Goal: Task Accomplishment & Management: Manage account settings

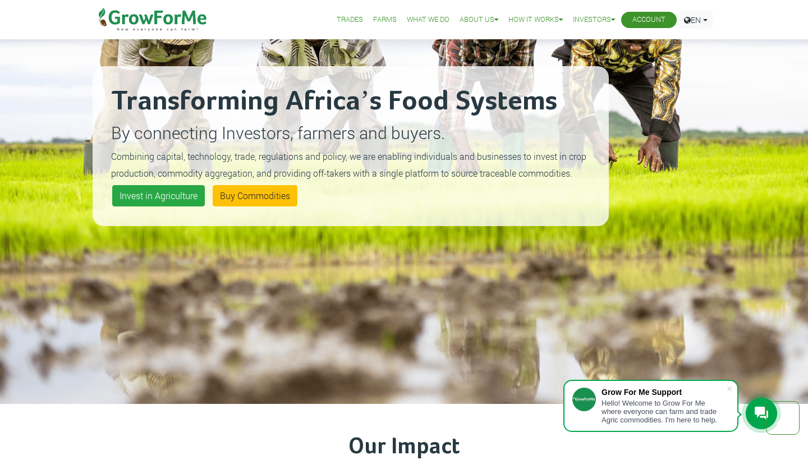
scroll to position [108, 0]
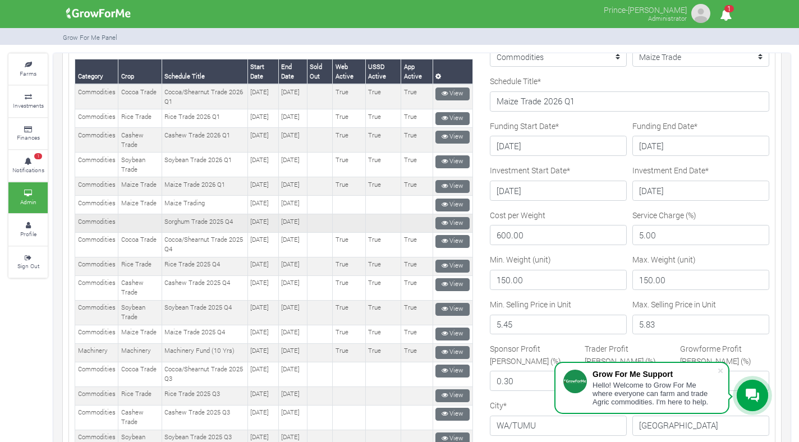
scroll to position [121, 0]
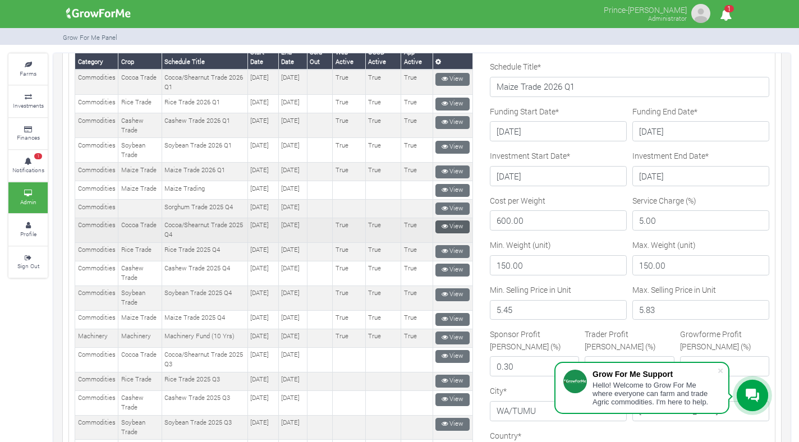
click at [441, 229] on icon at bounding box center [444, 226] width 6 height 6
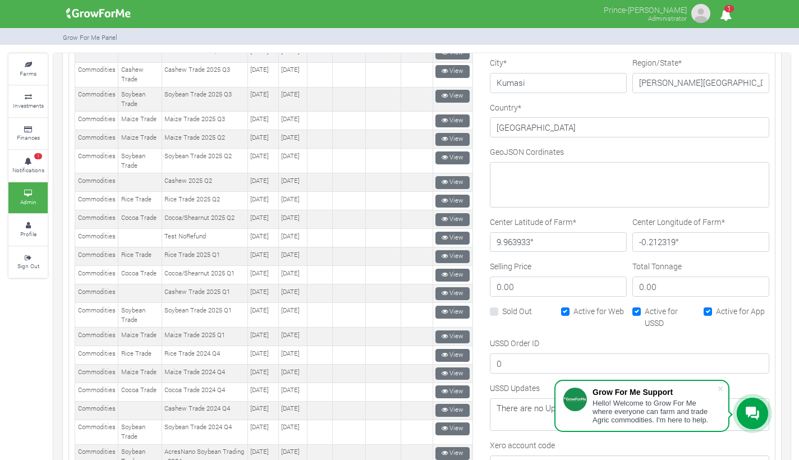
scroll to position [450, 0]
click at [502, 304] on label "Sold Out" at bounding box center [517, 310] width 30 height 12
click at [502, 304] on input "Sold Out" at bounding box center [505, 307] width 7 height 7
checkbox input "true"
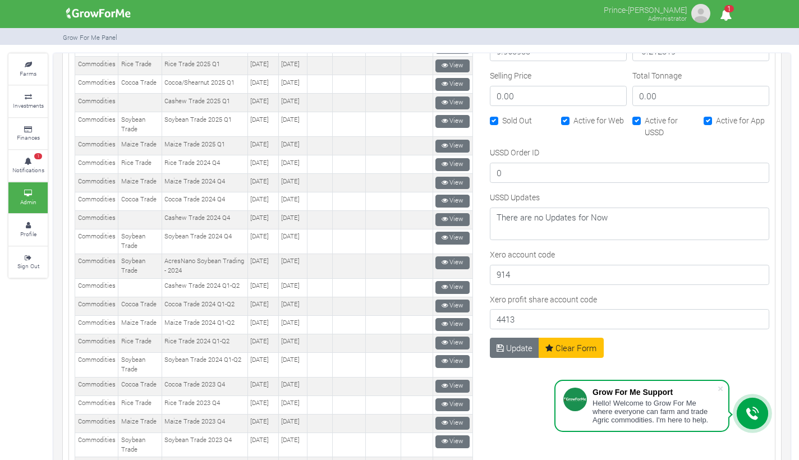
scroll to position [667, 0]
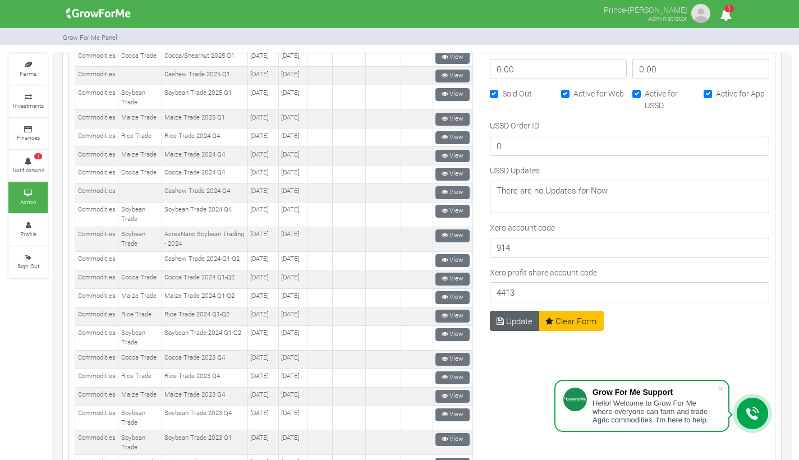
click at [508, 317] on button "Update" at bounding box center [515, 321] width 50 height 20
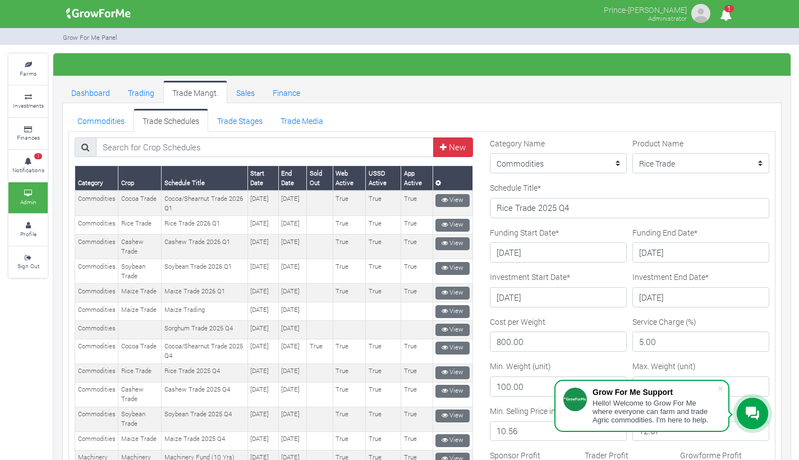
scroll to position [432, 0]
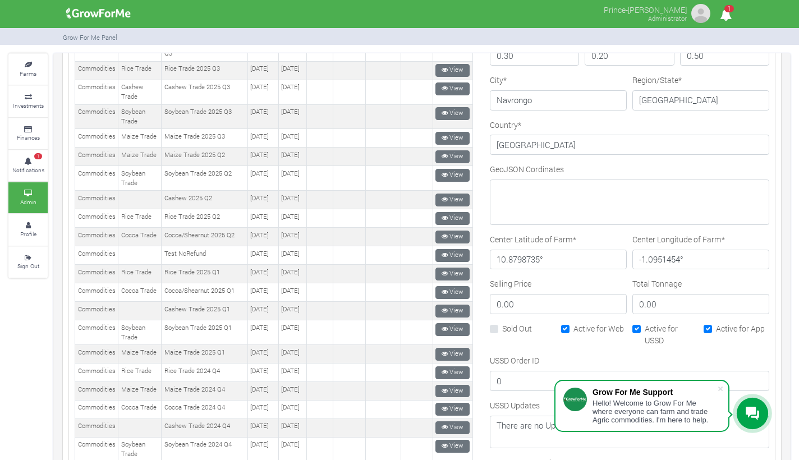
click at [502, 327] on label "Sold Out" at bounding box center [517, 329] width 30 height 12
click at [502, 327] on input "Sold Out" at bounding box center [505, 326] width 7 height 7
checkbox input "true"
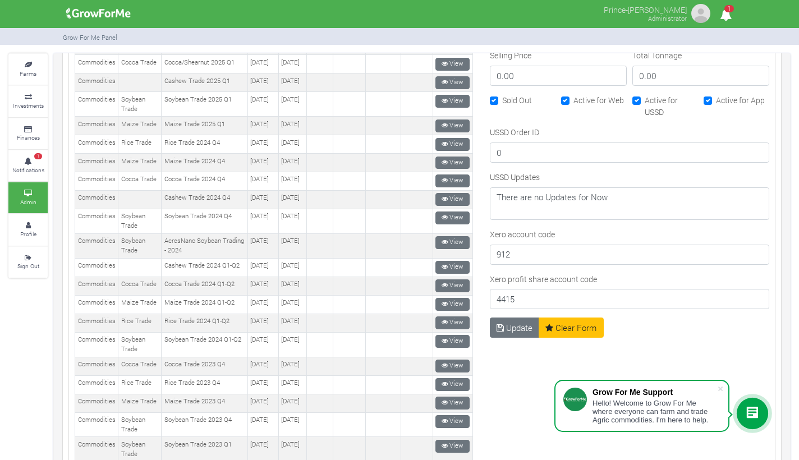
scroll to position [673, 0]
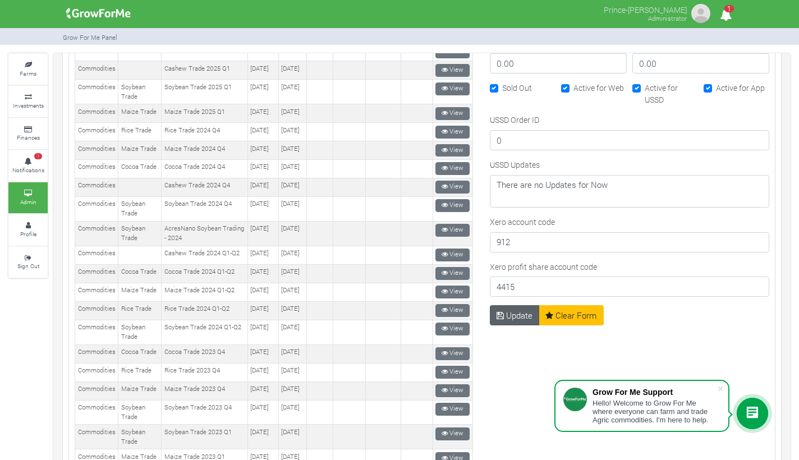
click at [506, 315] on button "Update" at bounding box center [515, 315] width 50 height 20
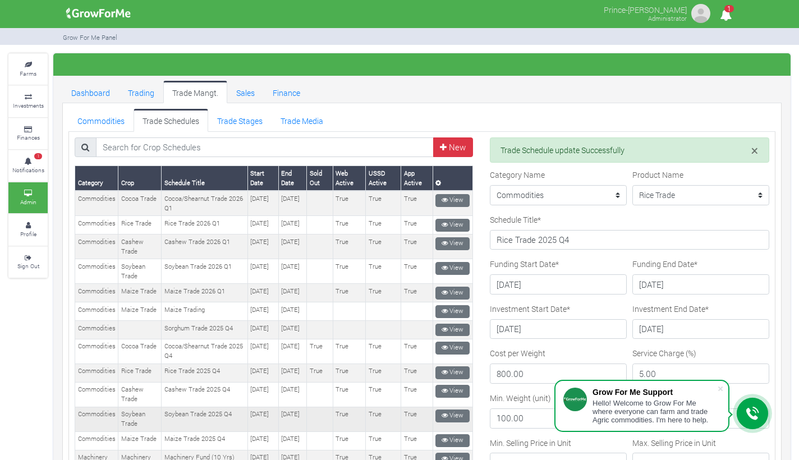
scroll to position [67, 0]
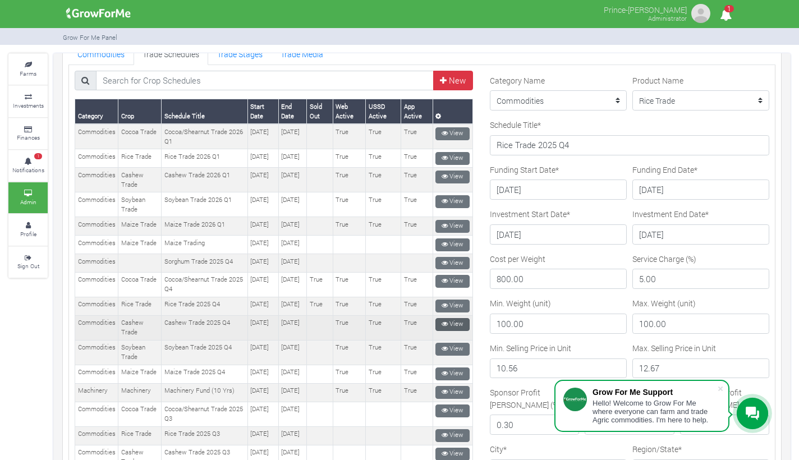
click at [442, 327] on icon at bounding box center [444, 324] width 6 height 6
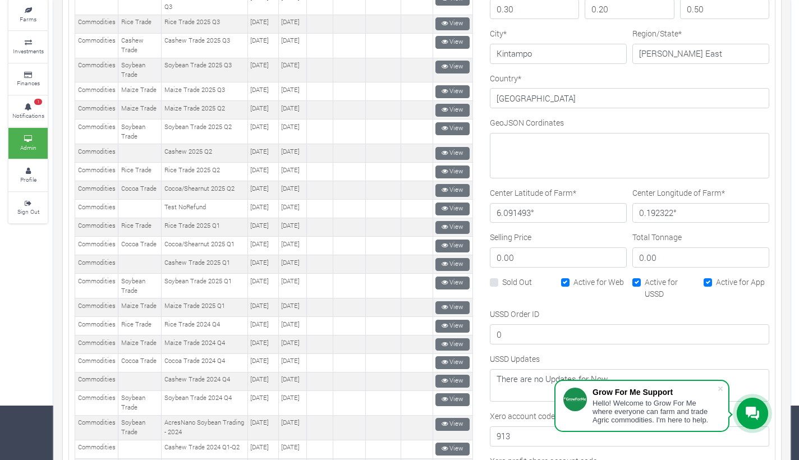
click at [502, 277] on label "Sold Out" at bounding box center [517, 282] width 30 height 12
click at [502, 277] on input "Sold Out" at bounding box center [505, 279] width 7 height 7
checkbox input "true"
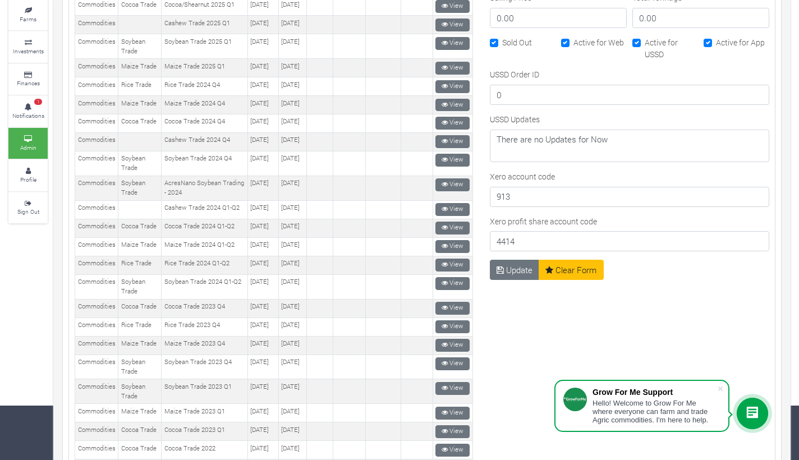
scroll to position [671, 0]
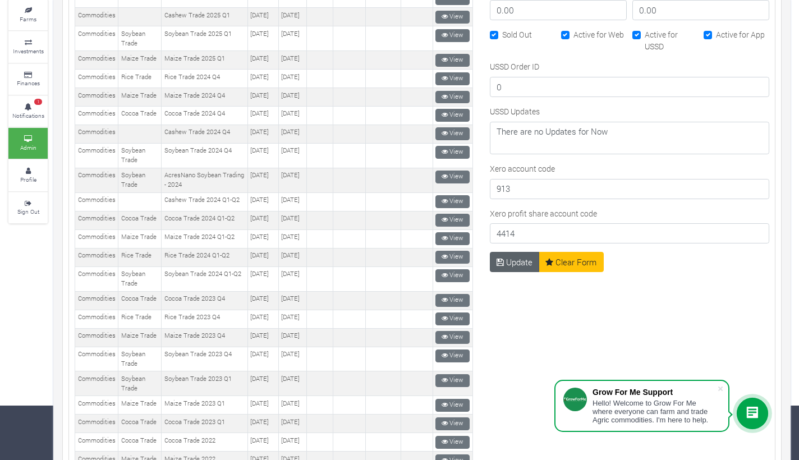
click at [508, 260] on button "Update" at bounding box center [515, 262] width 50 height 20
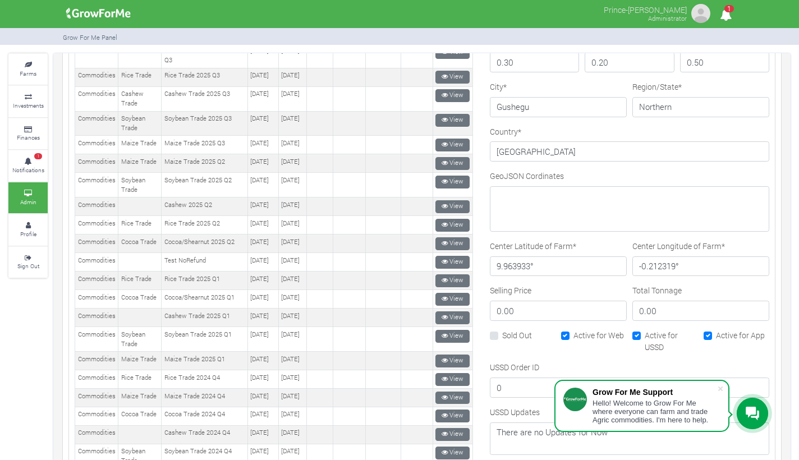
scroll to position [430, 0]
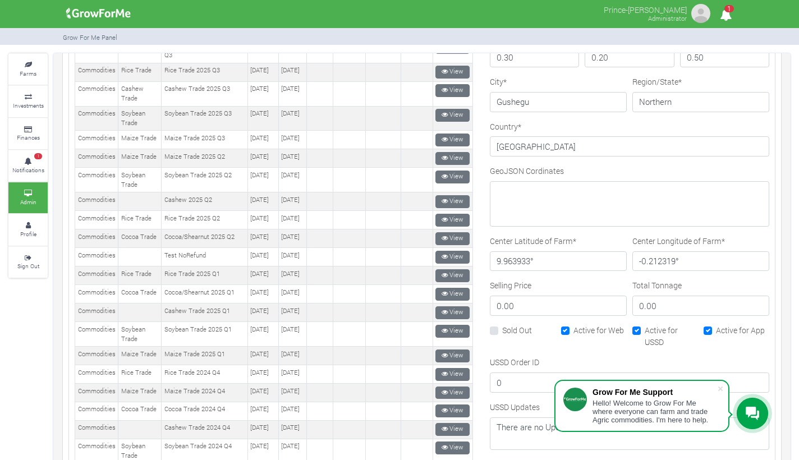
click at [502, 328] on label "Sold Out" at bounding box center [517, 330] width 30 height 12
click at [502, 328] on input "Sold Out" at bounding box center [505, 327] width 7 height 7
checkbox input "true"
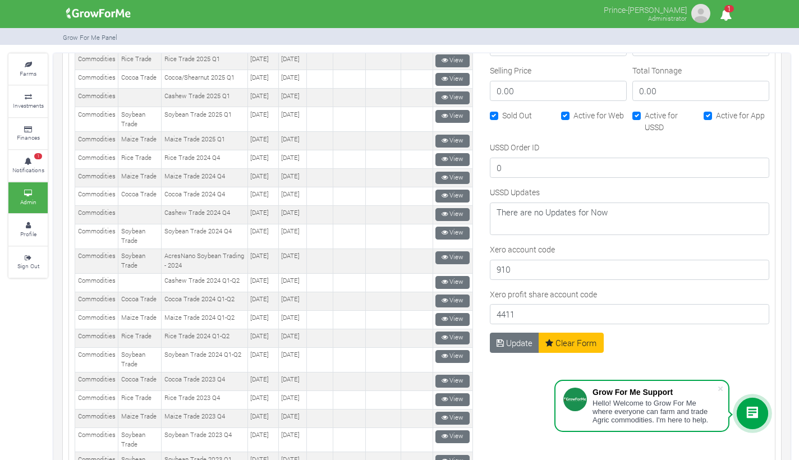
scroll to position [648, 0]
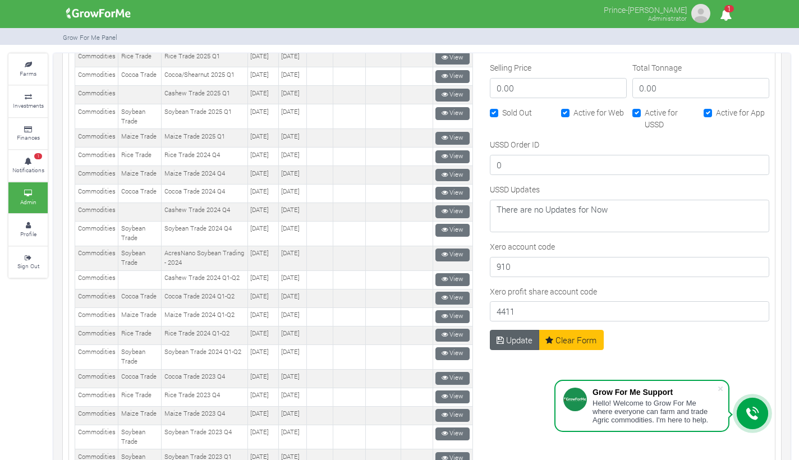
click at [508, 330] on button "Update" at bounding box center [515, 340] width 50 height 20
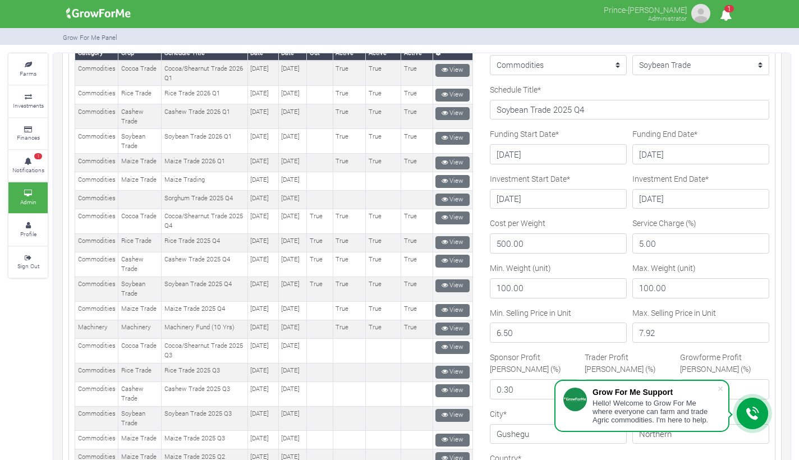
scroll to position [132, 0]
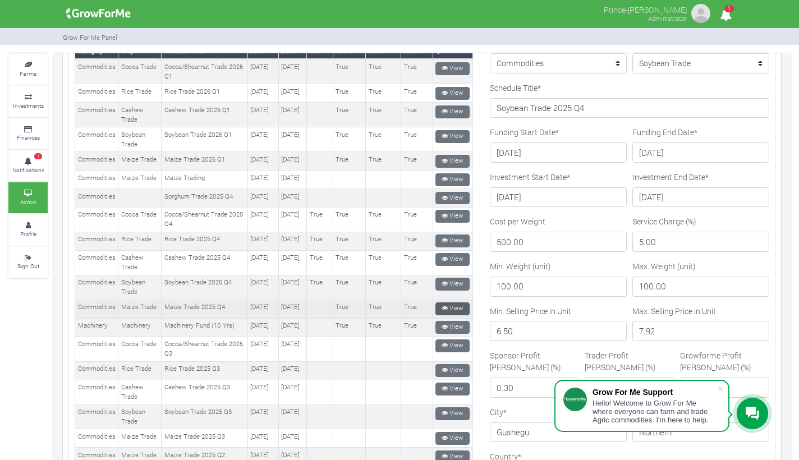
click at [448, 315] on link "View" at bounding box center [452, 308] width 34 height 13
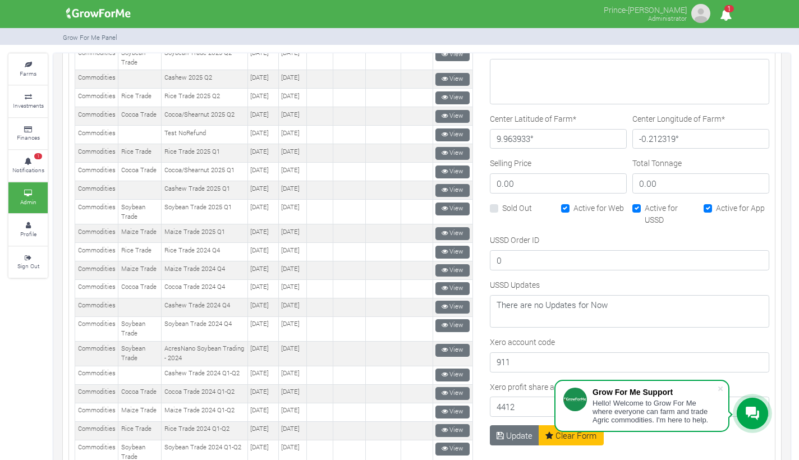
click at [502, 208] on label "Sold Out" at bounding box center [517, 208] width 30 height 12
click at [502, 208] on input "Sold Out" at bounding box center [505, 205] width 7 height 7
checkbox input "true"
click at [507, 431] on button "Update" at bounding box center [515, 435] width 50 height 20
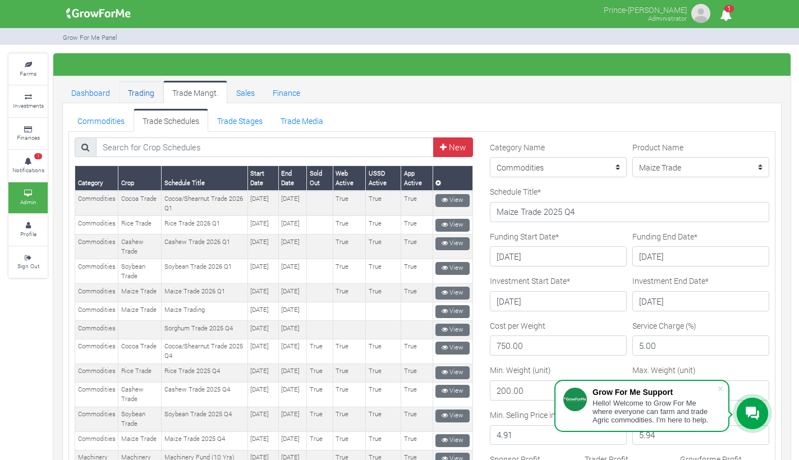
click at [144, 91] on link "Trading" at bounding box center [141, 92] width 44 height 22
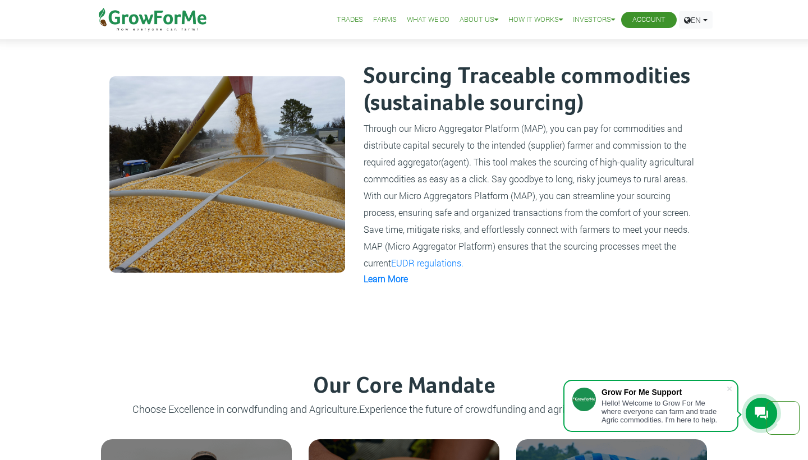
scroll to position [212, 0]
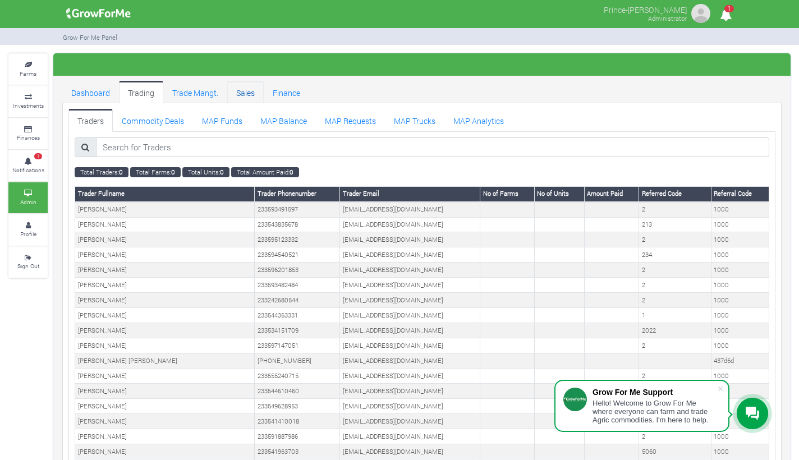
click at [247, 93] on link "Sales" at bounding box center [245, 92] width 36 height 22
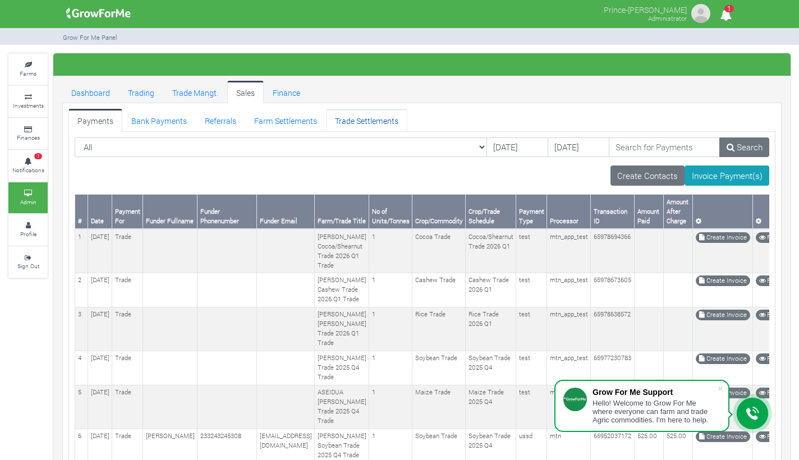
click at [358, 121] on link "Trade Settlements" at bounding box center [366, 120] width 81 height 22
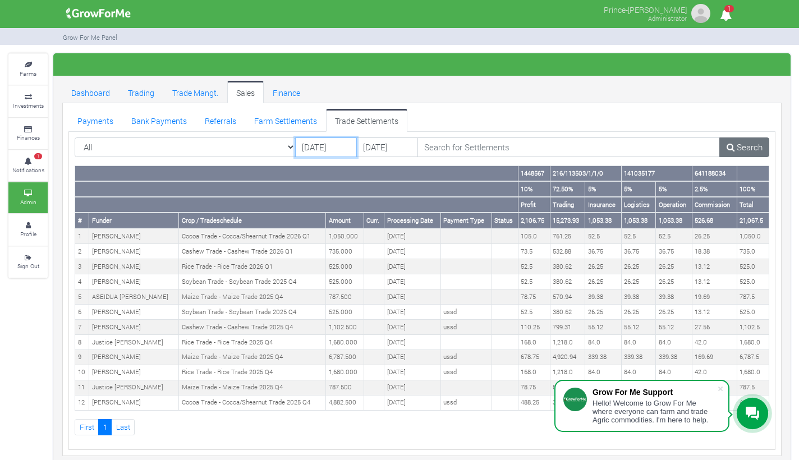
click at [330, 149] on input "[DATE]" at bounding box center [326, 147] width 62 height 20
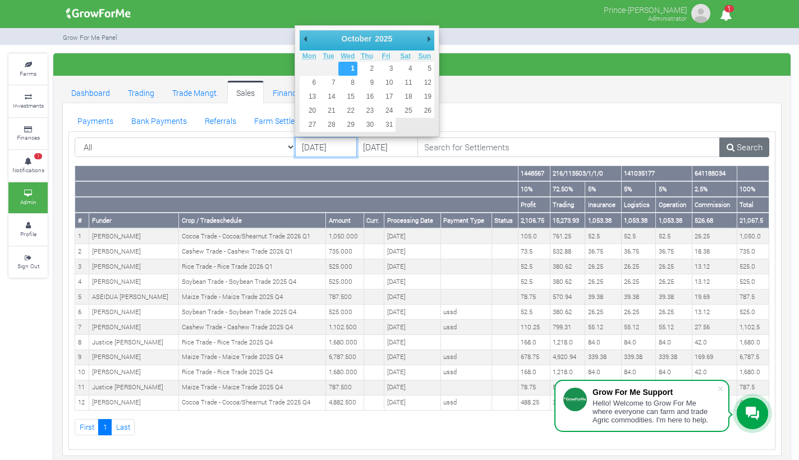
type input "[DATE]"
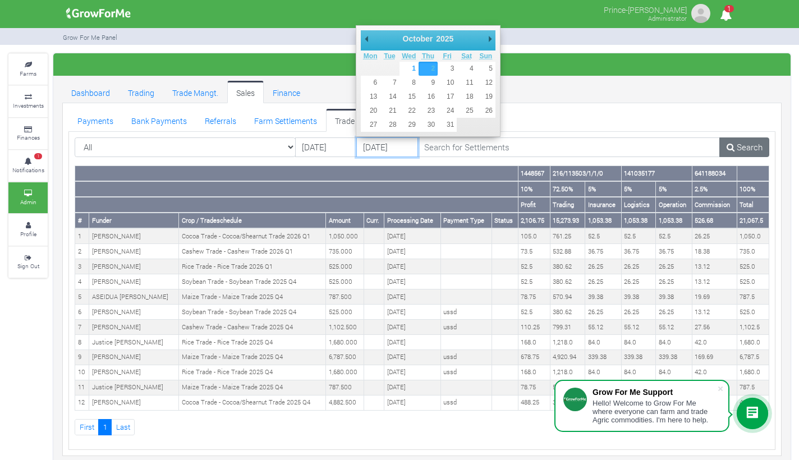
click at [387, 144] on input "[DATE]" at bounding box center [387, 147] width 62 height 20
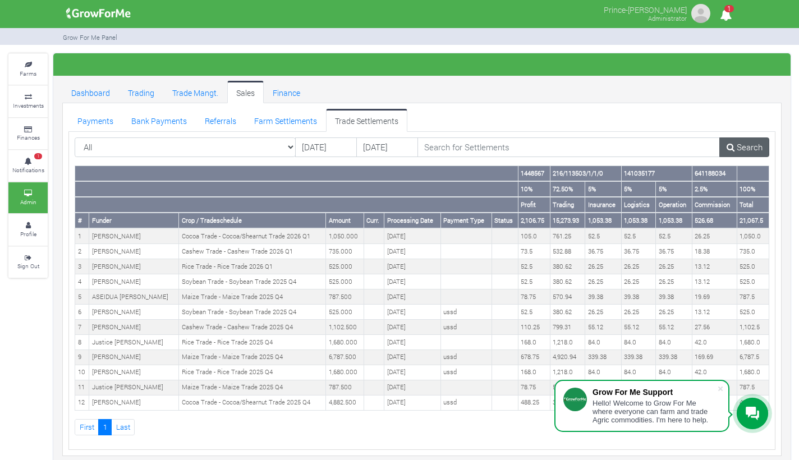
click at [749, 151] on link "Search" at bounding box center [744, 147] width 50 height 20
